Goal: Entertainment & Leisure: Consume media (video, audio)

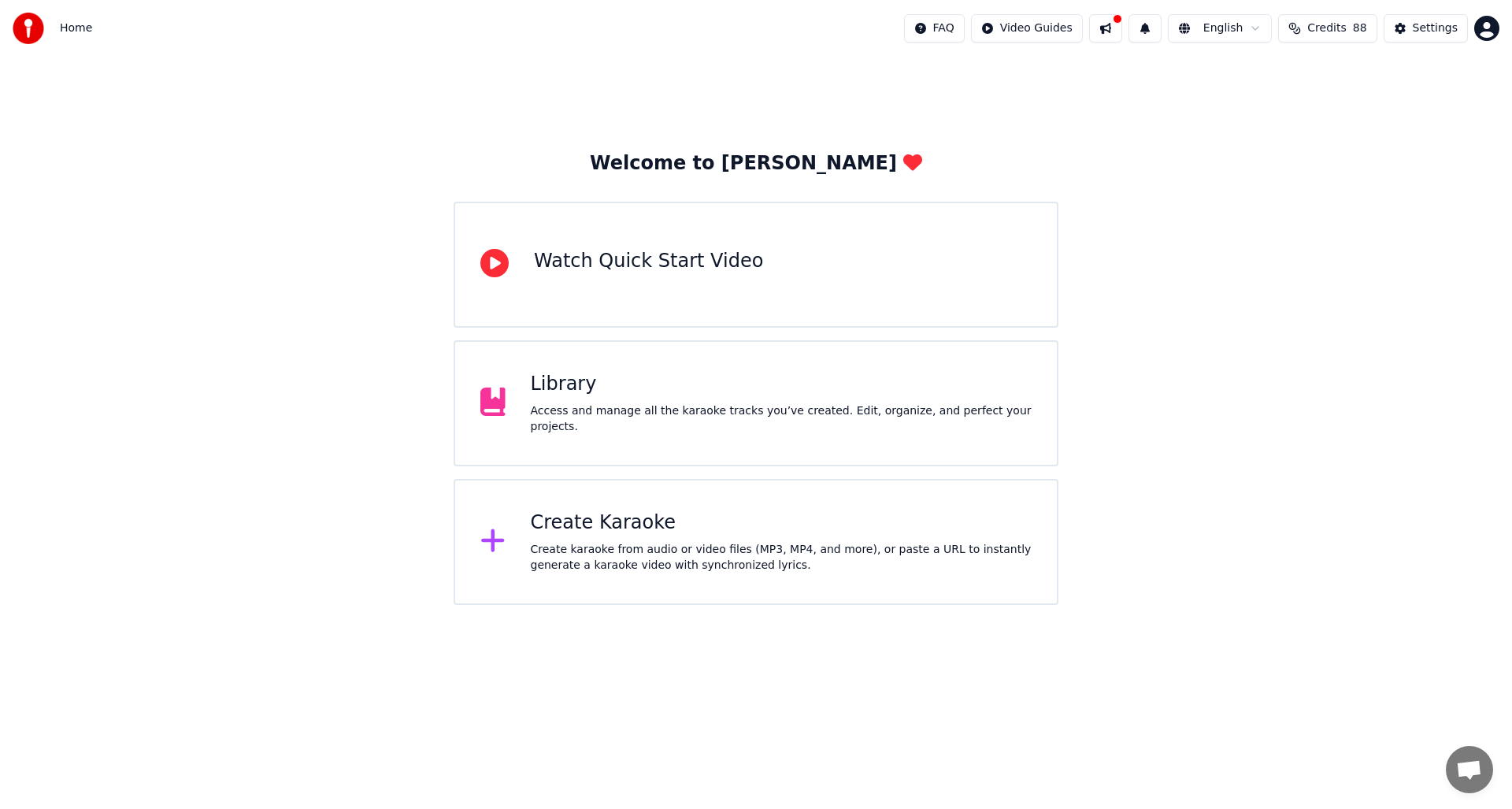
click at [849, 454] on div "Library Access and manage all the karaoke tracks you’ve created. Edit, organize…" at bounding box center [756, 404] width 605 height 126
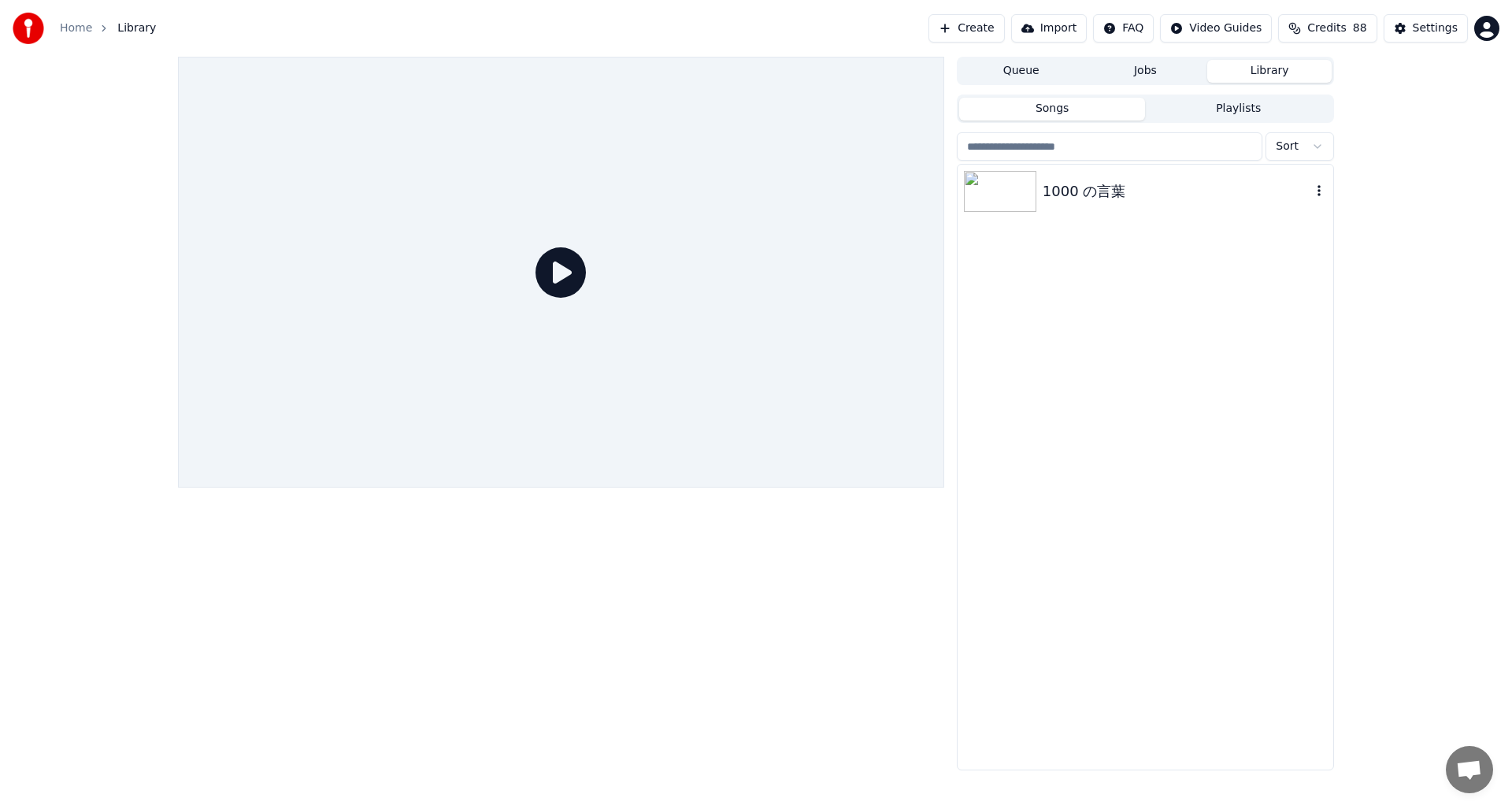
click at [1025, 192] on img at bounding box center [1000, 191] width 72 height 41
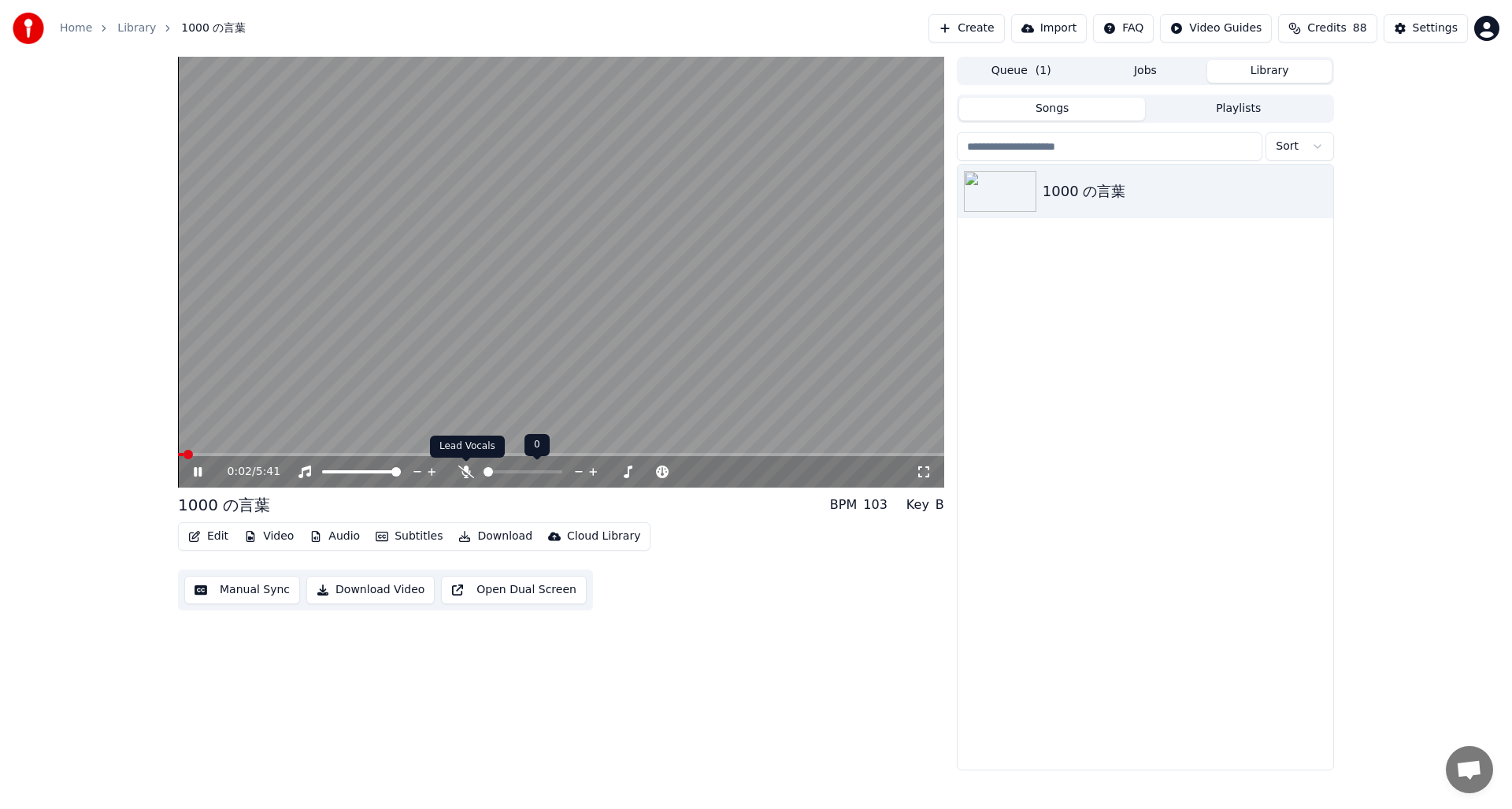
click at [471, 470] on icon at bounding box center [466, 472] width 16 height 13
click at [464, 474] on icon at bounding box center [466, 472] width 16 height 13
click at [468, 471] on icon at bounding box center [466, 472] width 16 height 13
click at [467, 474] on icon at bounding box center [466, 472] width 16 height 13
click at [401, 469] on span at bounding box center [396, 472] width 9 height 9
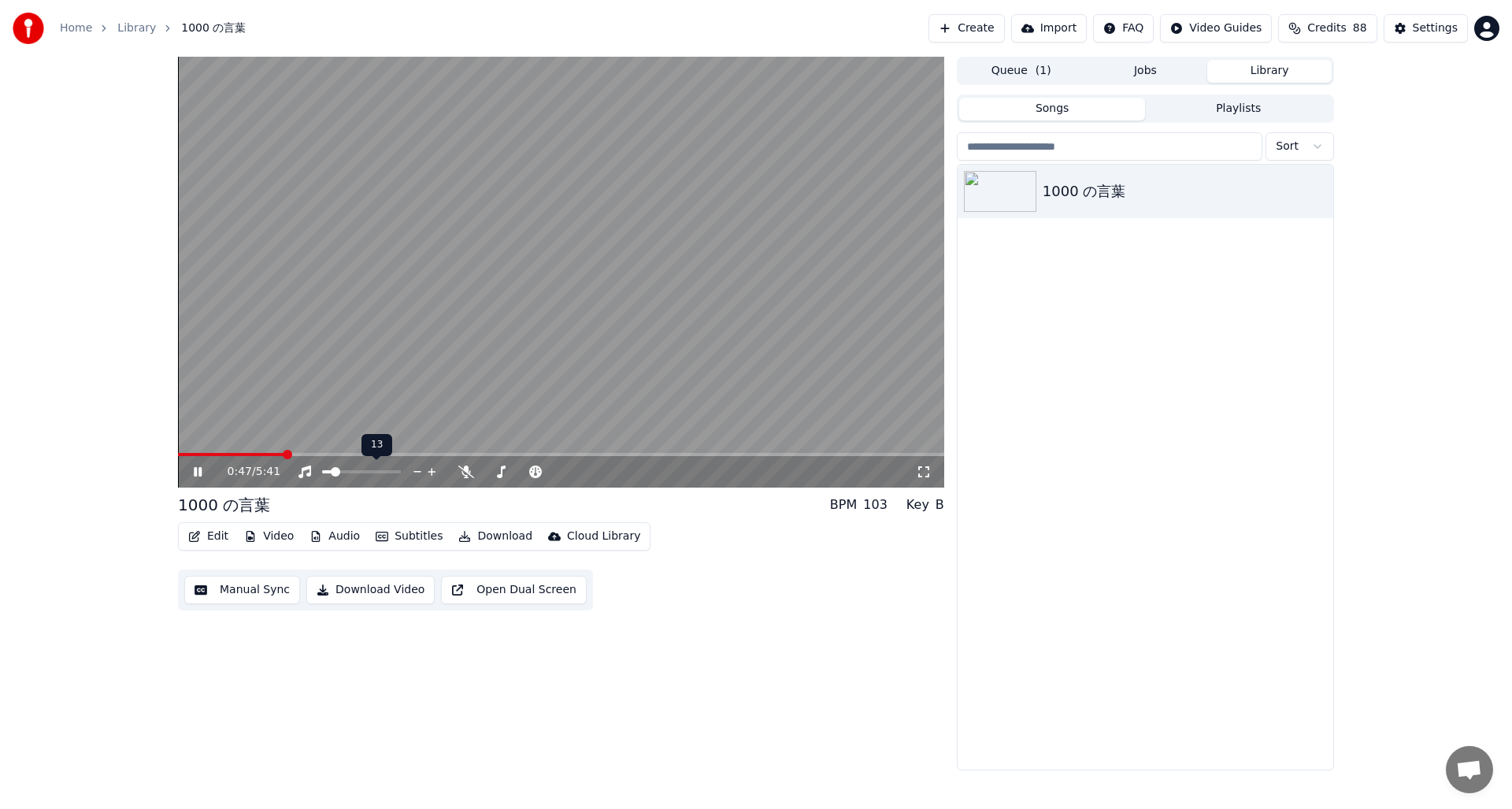
click at [331, 477] on span at bounding box center [335, 472] width 9 height 9
click at [357, 472] on span at bounding box center [362, 472] width 79 height 3
click at [369, 471] on span at bounding box center [368, 472] width 9 height 9
click at [467, 474] on icon at bounding box center [466, 472] width 16 height 13
click at [357, 472] on span at bounding box center [359, 472] width 9 height 9
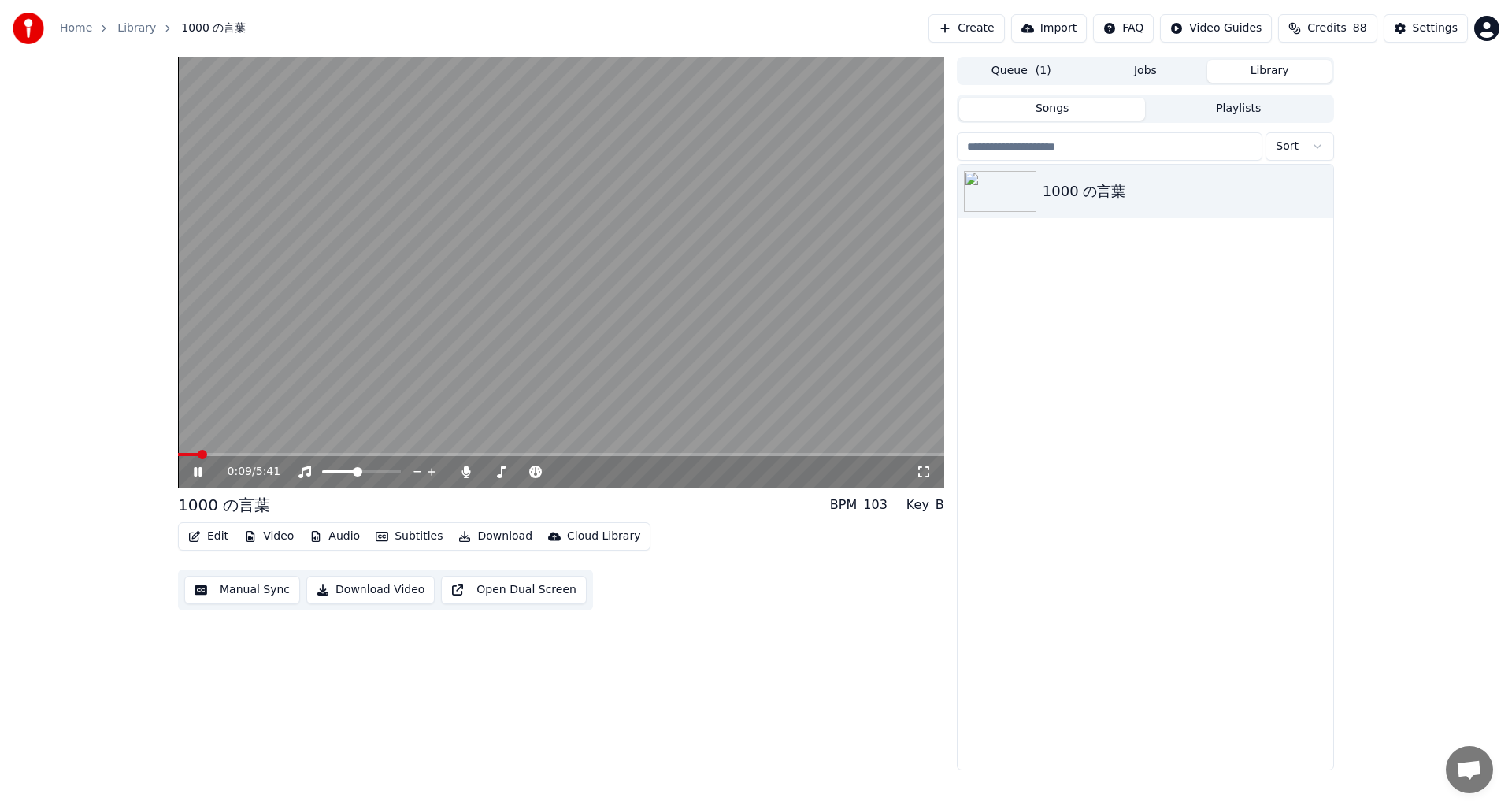
click at [198, 459] on span at bounding box center [202, 454] width 9 height 9
click at [183, 458] on span at bounding box center [187, 454] width 9 height 9
click at [198, 472] on icon at bounding box center [209, 472] width 37 height 13
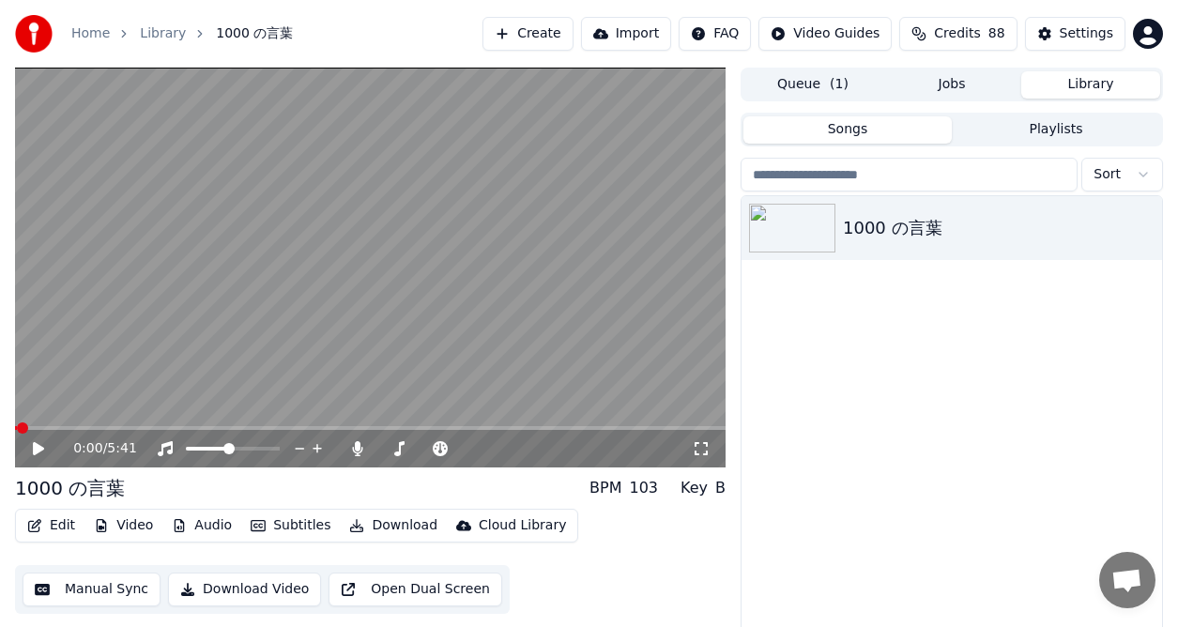
click at [39, 452] on icon at bounding box center [51, 448] width 43 height 15
click at [34, 447] on icon at bounding box center [38, 448] width 9 height 11
click at [15, 424] on span at bounding box center [20, 427] width 11 height 11
click at [43, 448] on icon at bounding box center [38, 448] width 11 height 13
click at [31, 450] on icon at bounding box center [51, 448] width 43 height 15
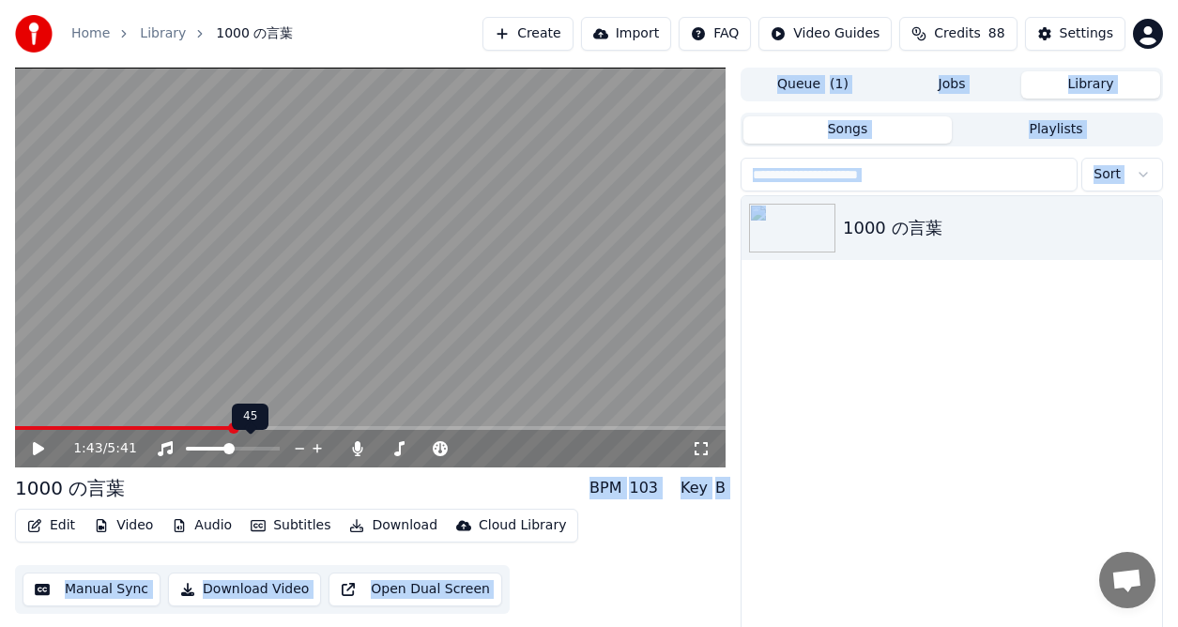
drag, startPoint x: 235, startPoint y: 420, endPoint x: 180, endPoint y: 423, distance: 54.6
click at [180, 423] on body "Home Library 1000 の言葉 Create Import FAQ Video Guides Credits 88 Settings 1:43 /…" at bounding box center [589, 313] width 1178 height 627
click at [15, 434] on span at bounding box center [20, 427] width 11 height 11
click at [47, 449] on icon at bounding box center [51, 448] width 43 height 15
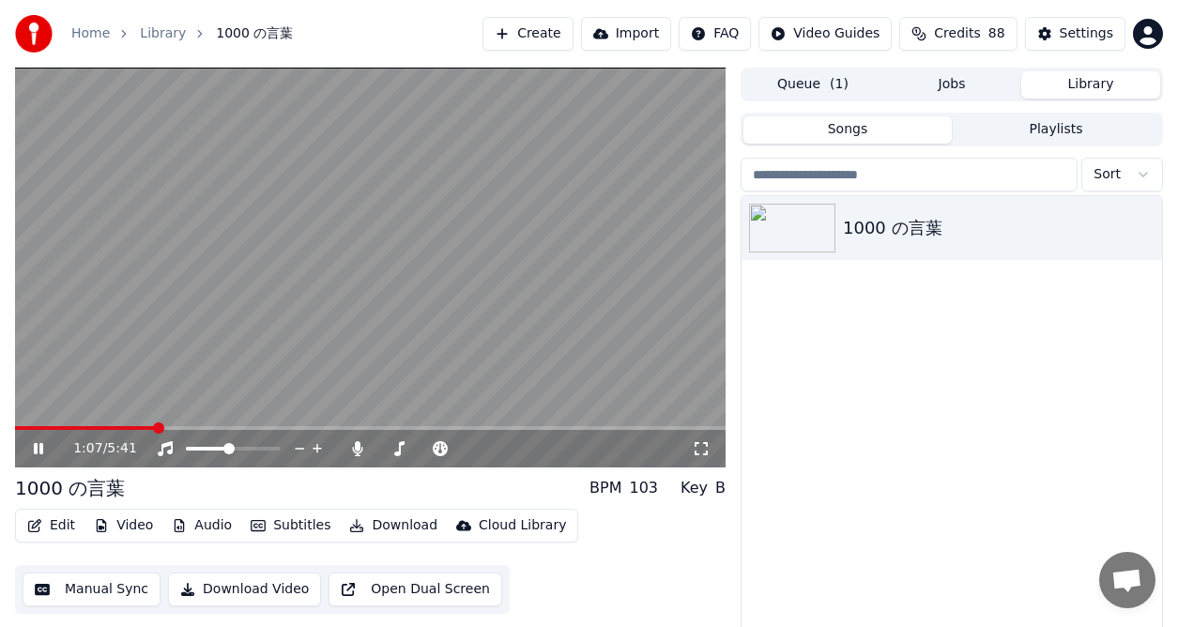
click at [44, 445] on icon at bounding box center [51, 448] width 43 height 15
click at [17, 434] on span at bounding box center [22, 427] width 11 height 11
click at [10, 435] on div "0:01 / 5:41 1000 の言葉 BPM 103 Key B Edit Video Audio Subtitles Download Cloud Li…" at bounding box center [589, 367] width 1178 height 598
click at [15, 432] on span at bounding box center [20, 427] width 11 height 11
click at [22, 430] on span at bounding box center [27, 427] width 11 height 11
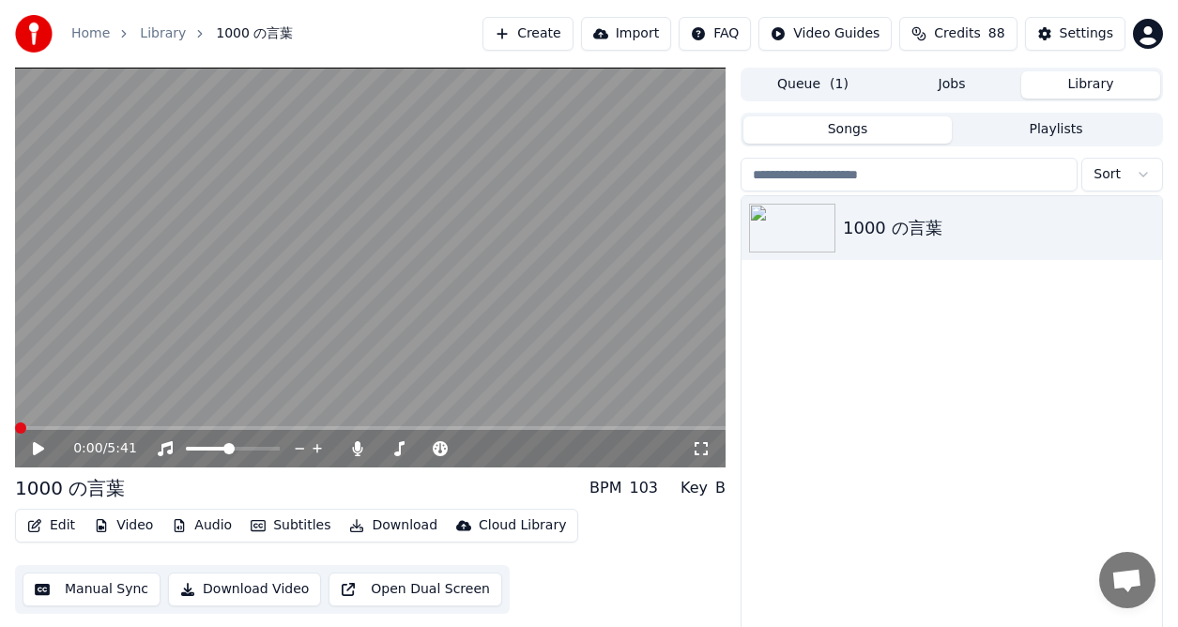
click at [41, 448] on icon at bounding box center [38, 448] width 11 height 13
click at [40, 449] on icon at bounding box center [38, 448] width 9 height 11
click at [38, 447] on icon at bounding box center [38, 448] width 11 height 13
click at [41, 441] on icon at bounding box center [51, 448] width 43 height 15
click at [19, 433] on span at bounding box center [24, 427] width 11 height 11
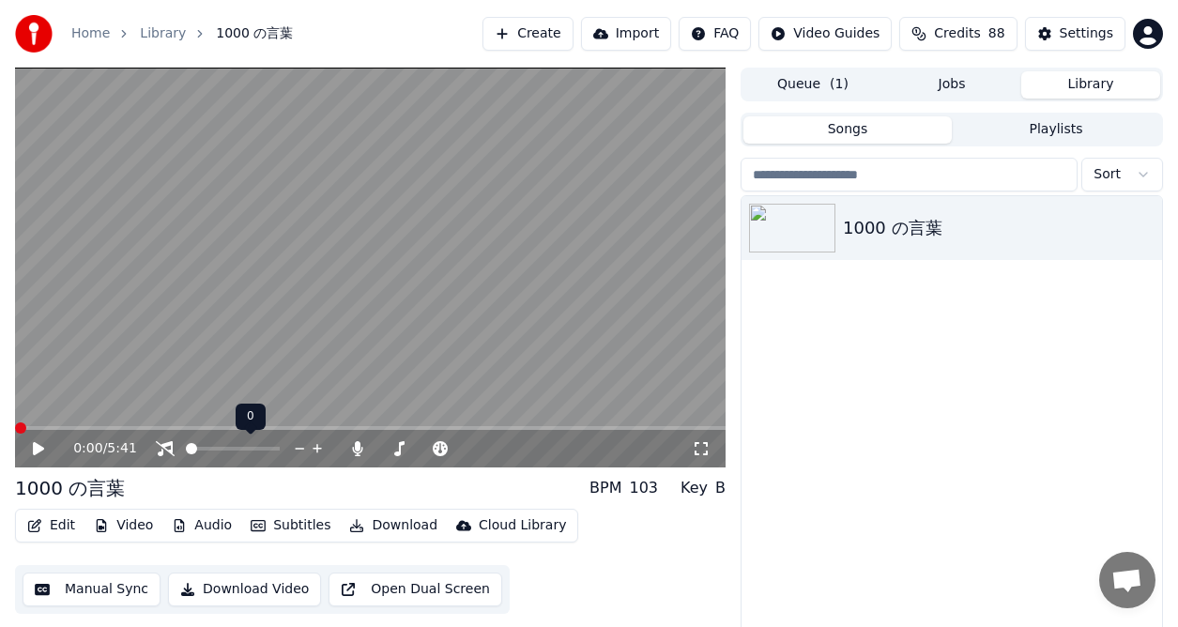
click at [186, 452] on span at bounding box center [191, 448] width 11 height 11
click at [36, 449] on icon at bounding box center [38, 448] width 11 height 13
click at [15, 433] on span at bounding box center [20, 427] width 11 height 11
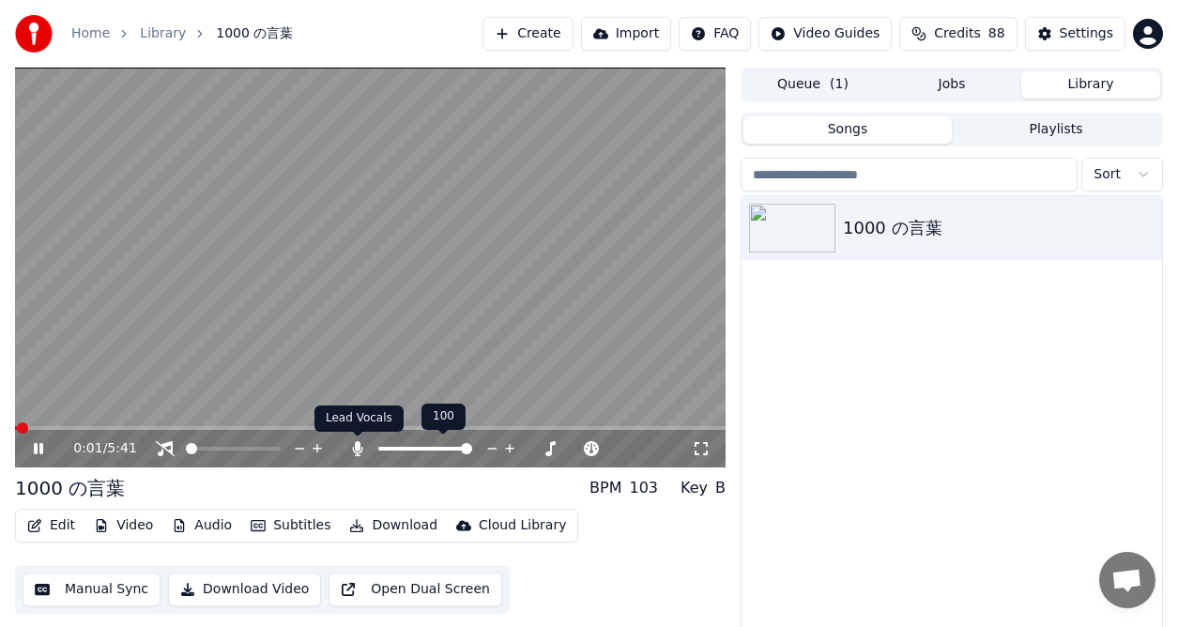
click at [358, 452] on icon at bounding box center [357, 448] width 19 height 15
